Goal: Navigation & Orientation: Find specific page/section

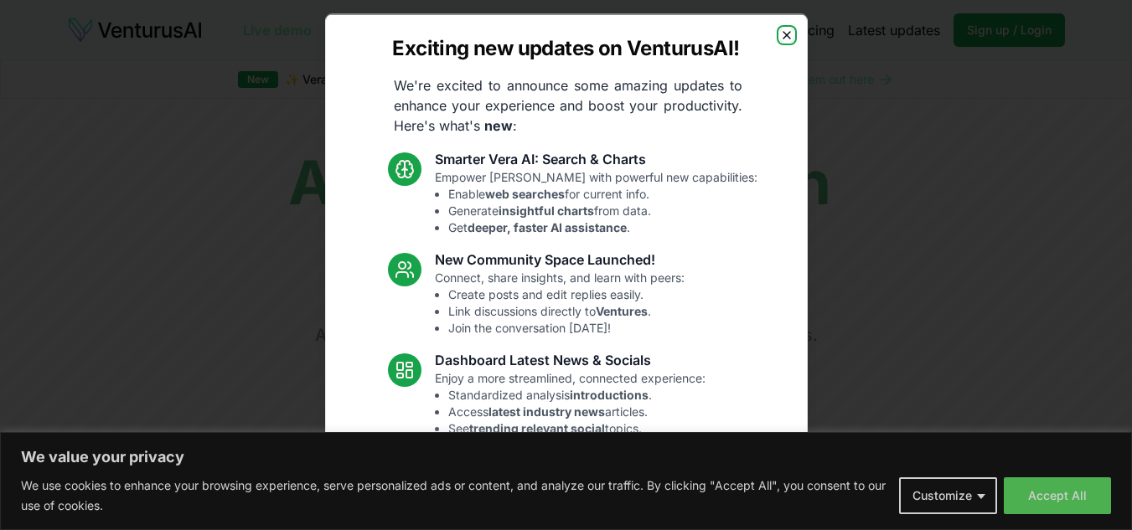
click at [780, 40] on icon "button" at bounding box center [786, 34] width 13 height 13
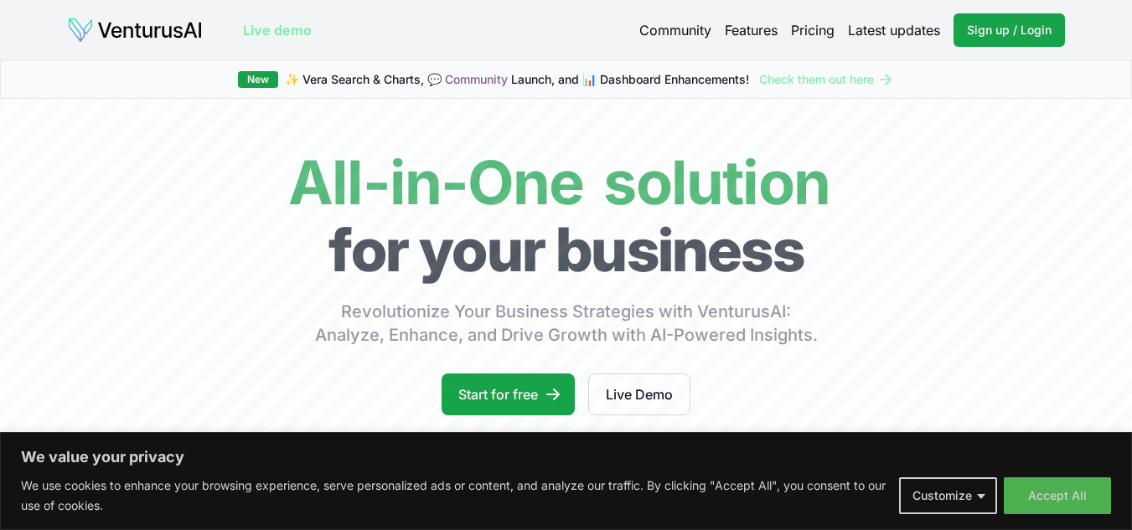
click at [823, 31] on link "Pricing" at bounding box center [813, 30] width 44 height 20
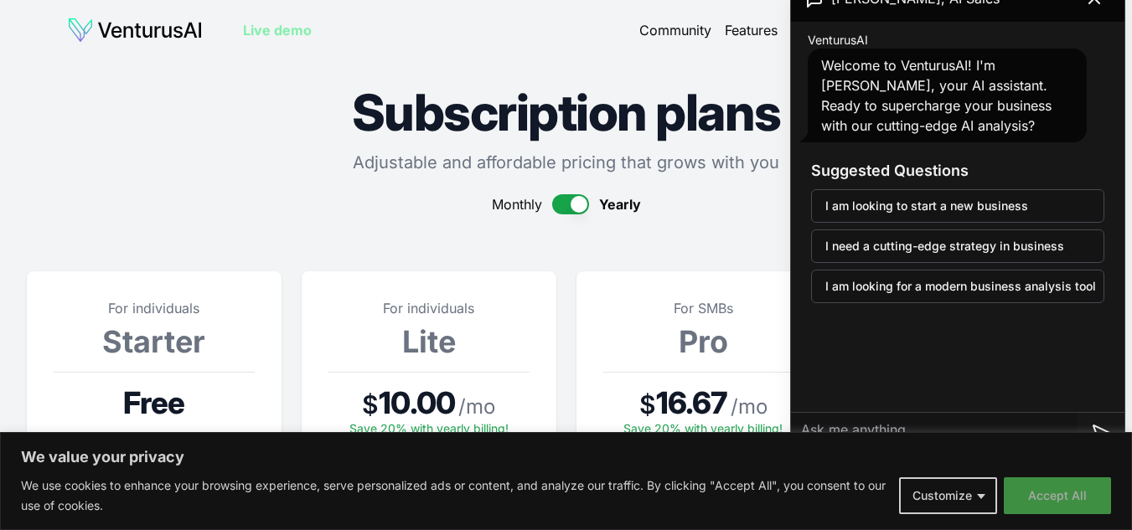
click at [1068, 497] on button "Accept All" at bounding box center [1057, 496] width 107 height 37
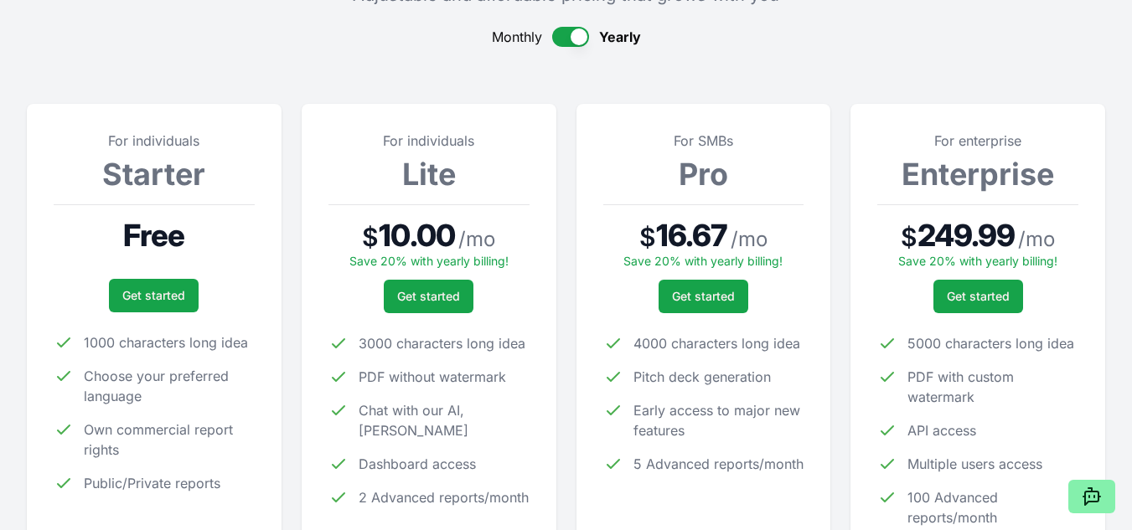
scroll to position [251, 0]
